Goal: Task Accomplishment & Management: Manage account settings

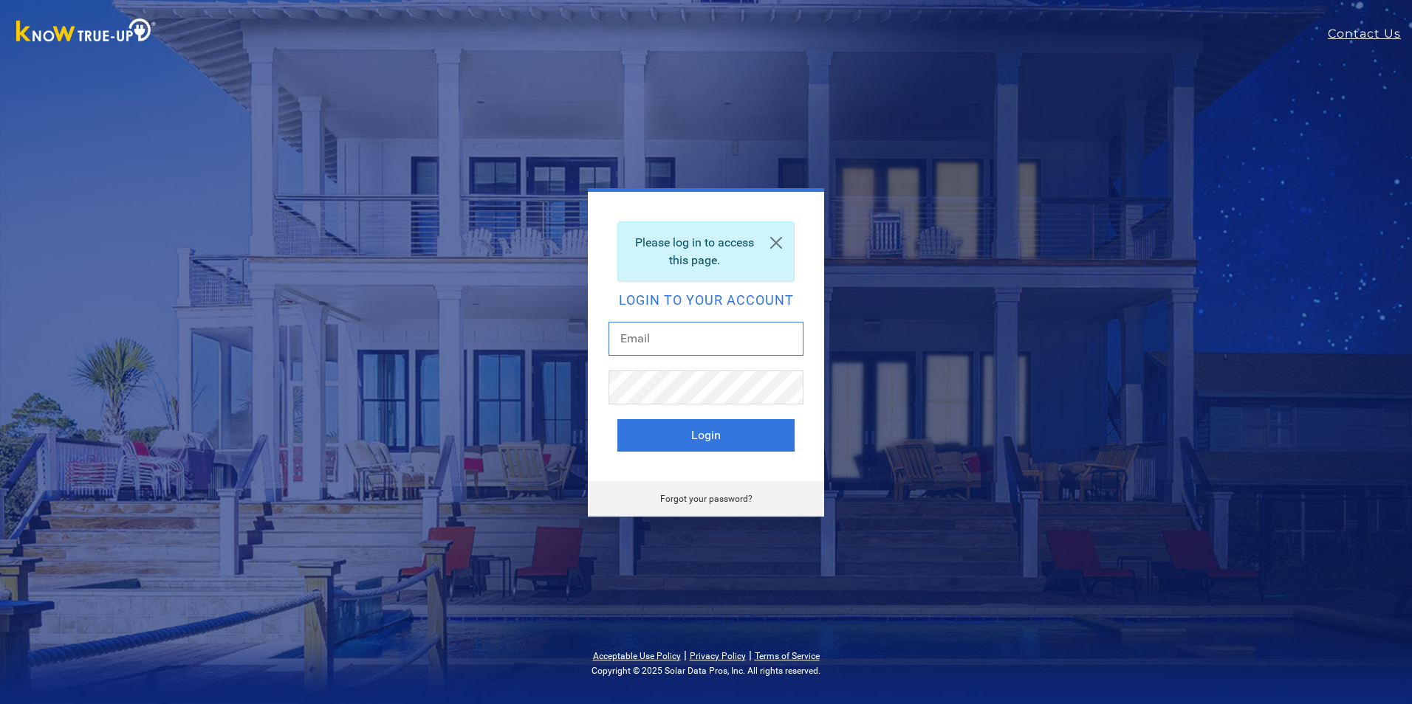
click at [711, 335] on input "text" at bounding box center [705, 339] width 195 height 34
click at [549, 447] on div "Please log in to access this page. Login to your account Login Forgot your pass…" at bounding box center [706, 352] width 650 height 329
click at [716, 429] on button "Login" at bounding box center [705, 435] width 177 height 32
click at [776, 236] on link at bounding box center [775, 242] width 35 height 41
click at [675, 344] on input "text" at bounding box center [705, 339] width 195 height 34
